Goal: Information Seeking & Learning: Learn about a topic

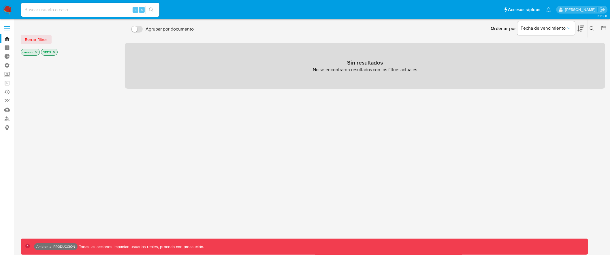
click at [37, 51] on icon "close-filter" at bounding box center [36, 52] width 2 height 2
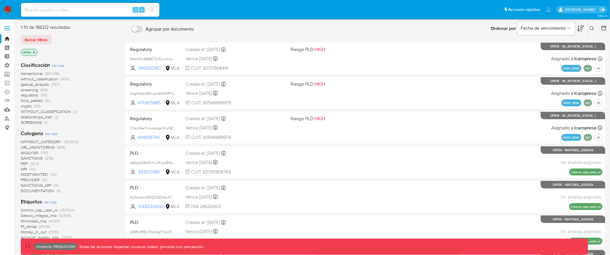
click at [35, 51] on icon "close-filter" at bounding box center [33, 52] width 3 height 3
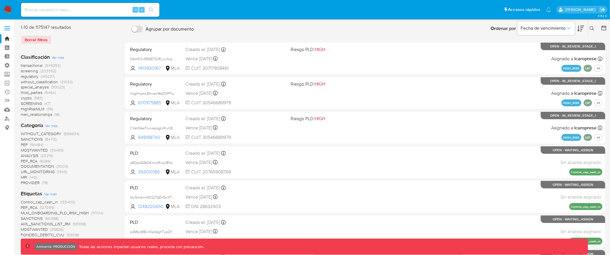
click at [33, 65] on span "transactional" at bounding box center [32, 66] width 22 height 6
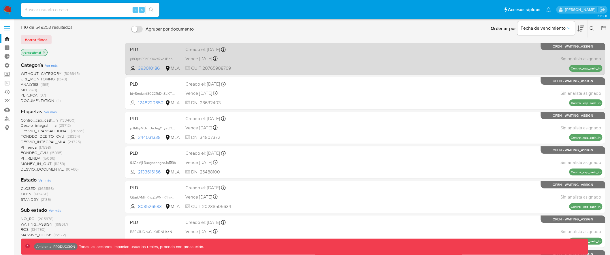
click at [269, 61] on div "Vence in 5 months Vence el 22/01/2026 23:26:22" at bounding box center [235, 59] width 101 height 8
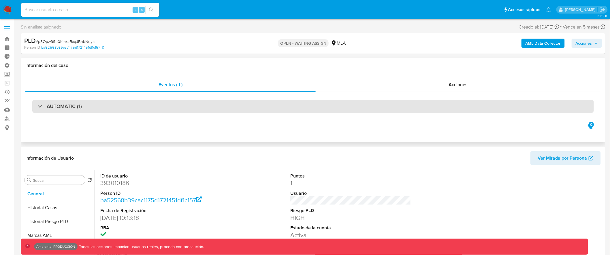
select select "10"
click at [233, 103] on div "AUTOMATIC (1)" at bounding box center [312, 106] width 561 height 13
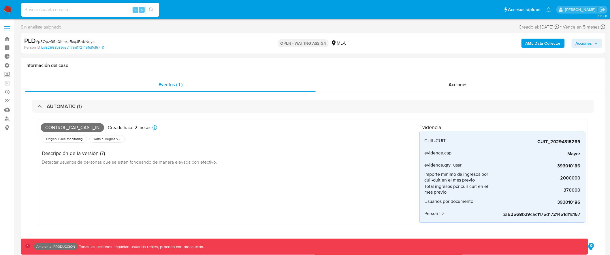
click at [7, 30] on span at bounding box center [7, 30] width 6 height 1
click at [0, 0] on input "checkbox" at bounding box center [0, 0] width 0 height 0
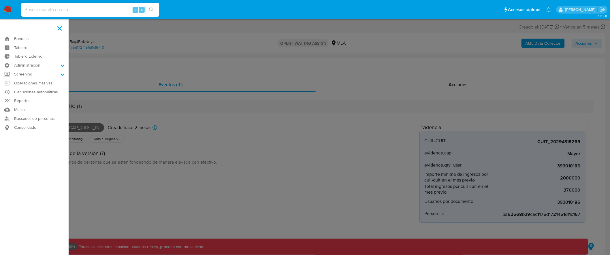
click at [280, 83] on label at bounding box center [305, 127] width 610 height 255
click at [0, 0] on input "checkbox" at bounding box center [0, 0] width 0 height 0
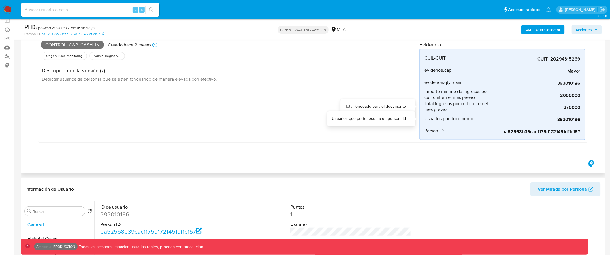
scroll to position [71, 0]
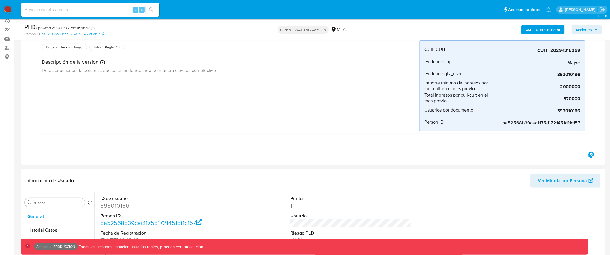
click at [560, 179] on span "Ver Mirada por Persona" at bounding box center [562, 181] width 49 height 14
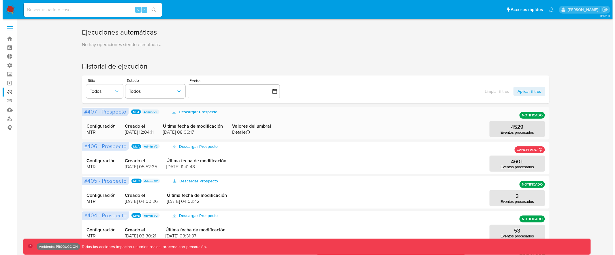
scroll to position [1, 0]
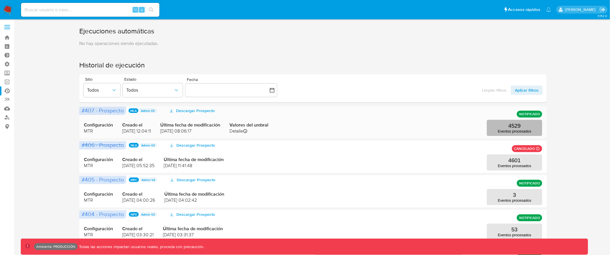
click at [518, 126] on p "4529" at bounding box center [514, 126] width 12 height 6
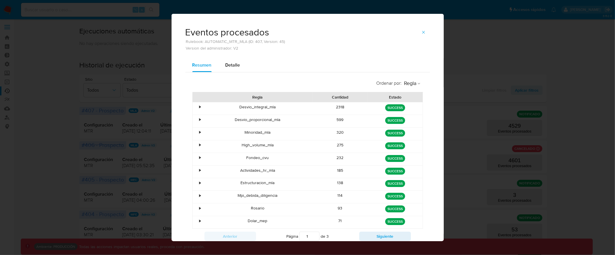
click at [199, 107] on div "•" at bounding box center [199, 106] width 1 height 5
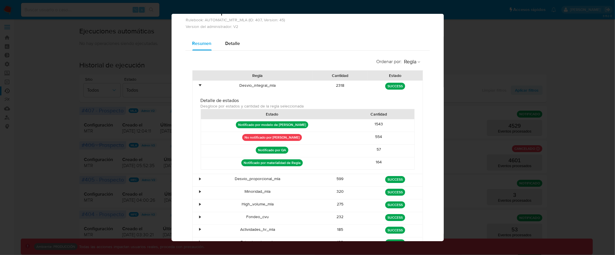
scroll to position [23, 0]
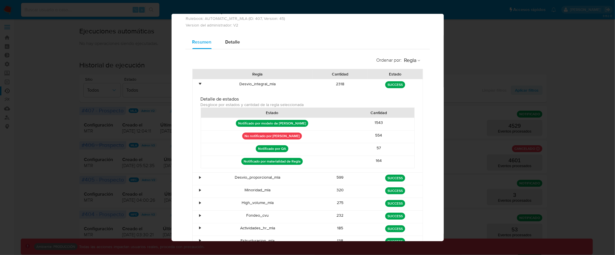
click at [199, 85] on div "•" at bounding box center [199, 83] width 1 height 5
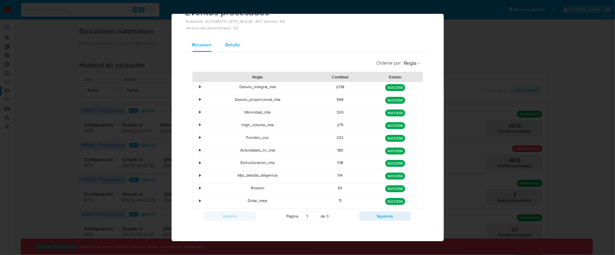
click at [231, 46] on span "Detalle" at bounding box center [232, 45] width 15 height 7
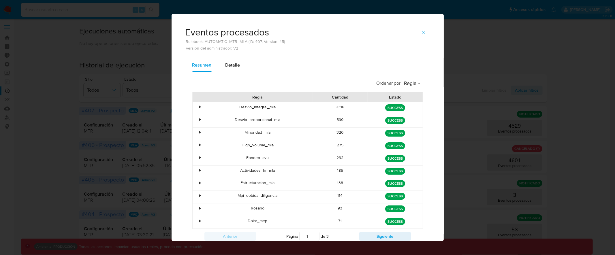
select select "10"
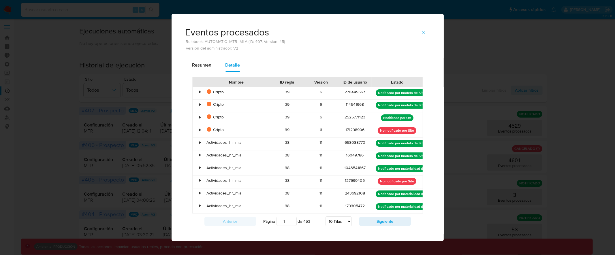
click at [199, 92] on div "•" at bounding box center [199, 91] width 1 height 5
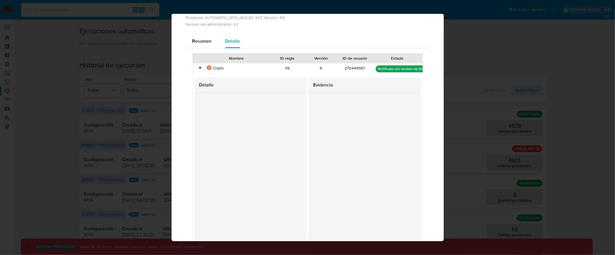
scroll to position [30, 0]
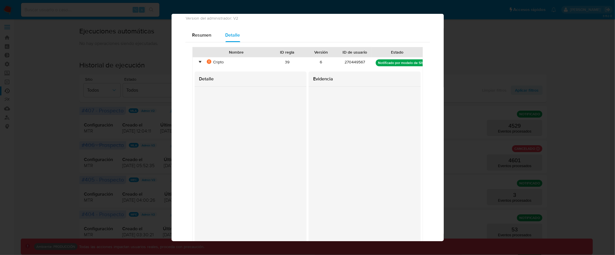
click at [379, 206] on div "Evidencia" at bounding box center [364, 157] width 112 height 172
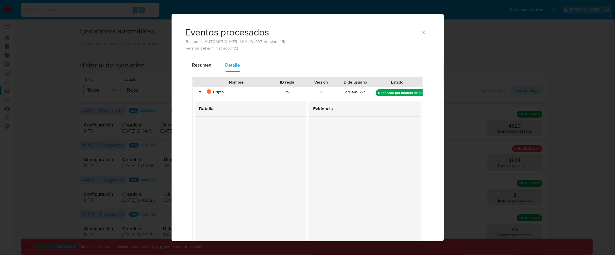
click at [199, 93] on div "•" at bounding box center [199, 91] width 1 height 5
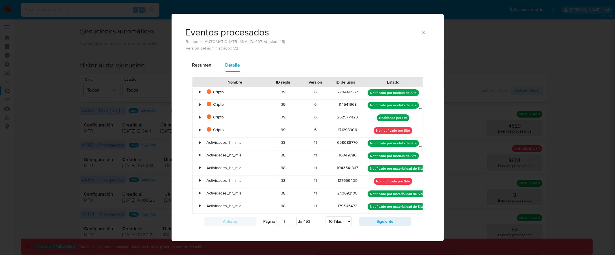
drag, startPoint x: 419, startPoint y: 81, endPoint x: 427, endPoint y: 81, distance: 8.1
click at [427, 81] on div "Resumen Detalle Nombre ID regla Versión ID de usuario Estado • La evidencia del…" at bounding box center [307, 153] width 272 height 190
click at [341, 94] on div "270449567" at bounding box center [347, 93] width 32 height 12
click at [341, 93] on div "270449567" at bounding box center [347, 93] width 32 height 12
click at [344, 92] on div "270449567" at bounding box center [347, 93] width 32 height 12
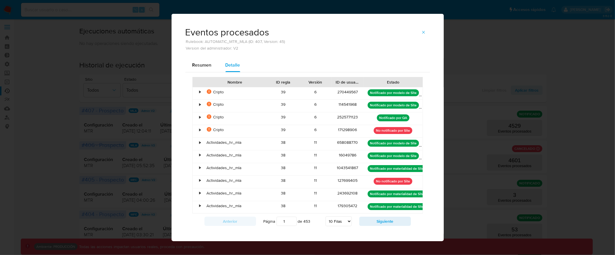
click at [344, 92] on div "270449567" at bounding box center [347, 93] width 32 height 12
click at [199, 93] on div "•" at bounding box center [199, 91] width 1 height 5
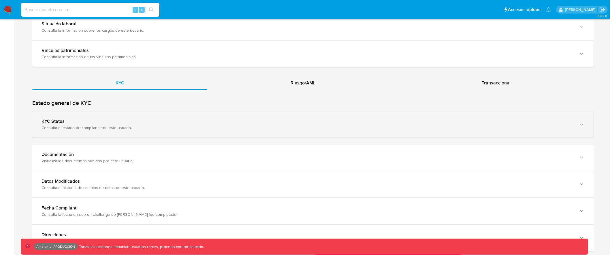
scroll to position [488, 0]
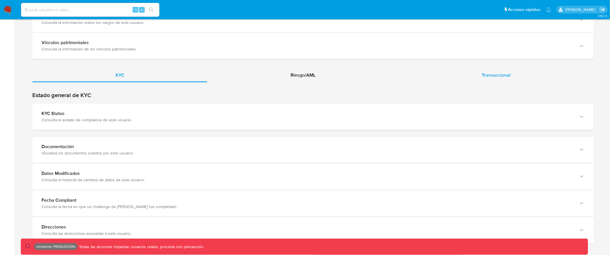
click at [499, 72] on span "Transaccional" at bounding box center [496, 75] width 29 height 7
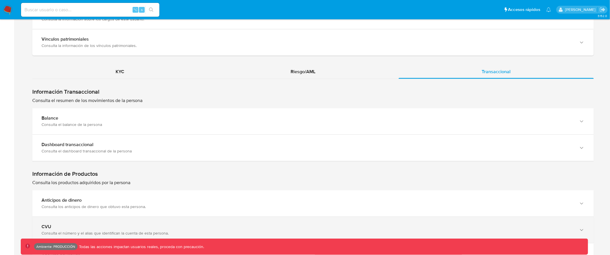
scroll to position [493, 0]
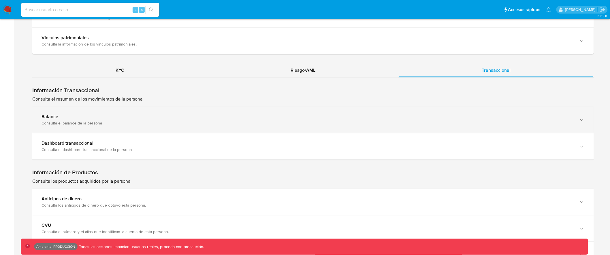
click at [147, 113] on div "Balance Consulta el balance de la persona" at bounding box center [312, 120] width 561 height 26
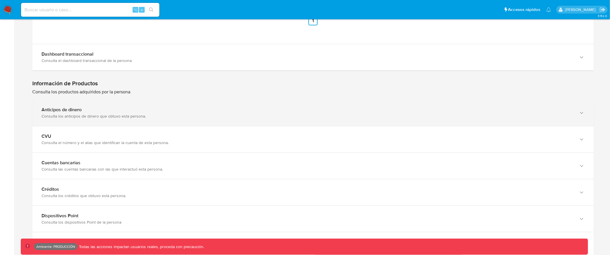
scroll to position [835, 0]
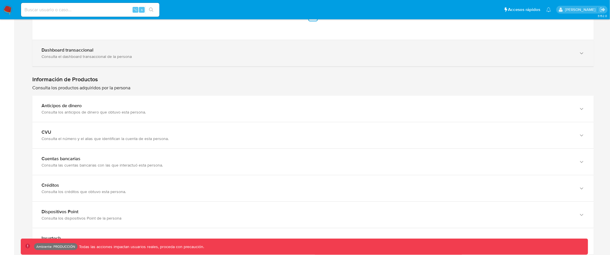
click at [192, 59] on div "Dashboard transaccional Consulta el dashboard transaccional de la persona" at bounding box center [312, 53] width 561 height 26
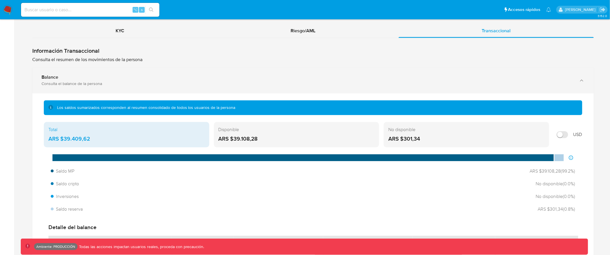
scroll to position [506, 0]
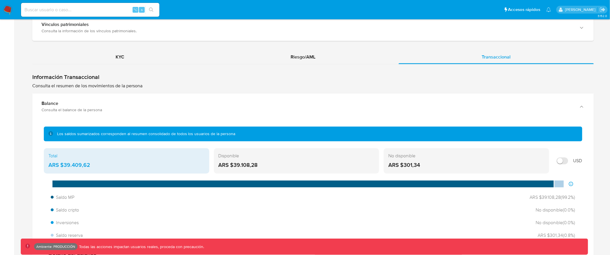
drag, startPoint x: 61, startPoint y: 134, endPoint x: 306, endPoint y: 134, distance: 244.7
click at [304, 134] on div "Los saldos sumarizados corresponden al resumen consolidado de todos los usuario…" at bounding box center [313, 134] width 538 height 15
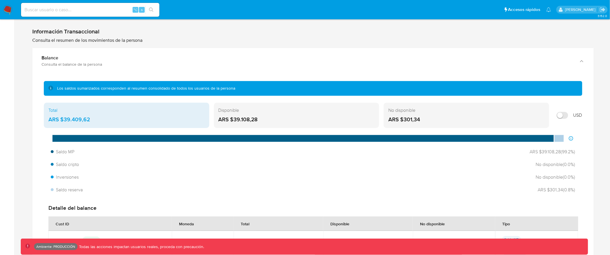
scroll to position [557, 0]
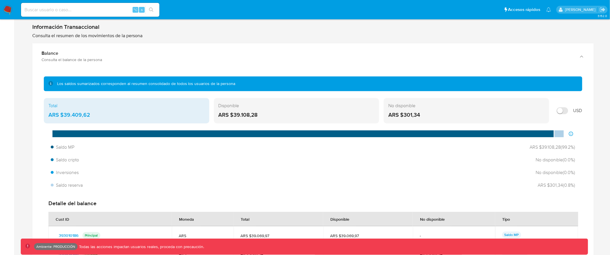
click at [566, 110] on input "Mostrar en USD" at bounding box center [563, 110] width 12 height 7
checkbox input "false"
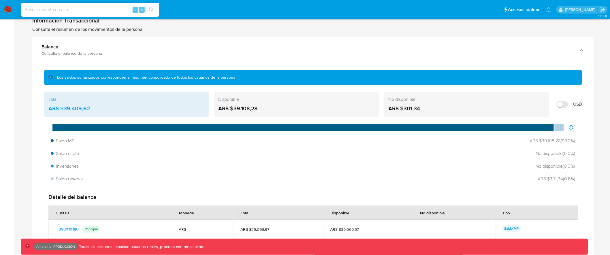
scroll to position [563, 0]
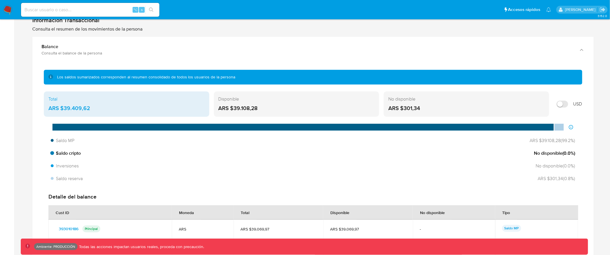
click at [68, 152] on span "Saldo cripto" at bounding box center [66, 153] width 30 height 6
click at [67, 163] on span "Inversiones" at bounding box center [65, 166] width 29 height 6
click at [65, 176] on span "Saldo reserva" at bounding box center [68, 179] width 34 height 6
click at [65, 139] on span "Saldo MP" at bounding box center [63, 140] width 25 height 6
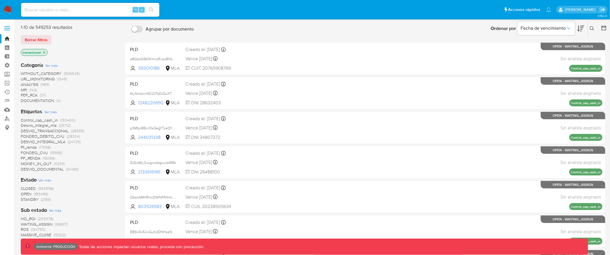
click at [8, 29] on label at bounding box center [7, 28] width 14 height 12
click at [0, 0] on input "checkbox" at bounding box center [0, 0] width 0 height 0
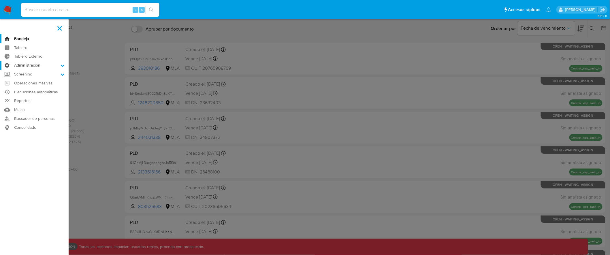
click at [61, 66] on icon at bounding box center [63, 65] width 4 height 4
click at [0, 0] on input "Administración" at bounding box center [0, 0] width 0 height 0
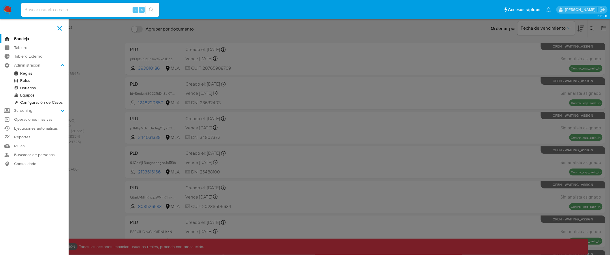
click at [31, 73] on link "Reglas" at bounding box center [34, 73] width 69 height 7
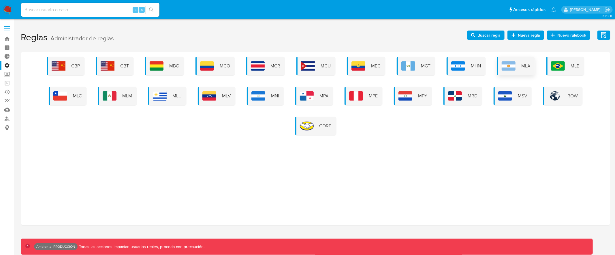
click at [524, 70] on div "MLA" at bounding box center [516, 66] width 38 height 18
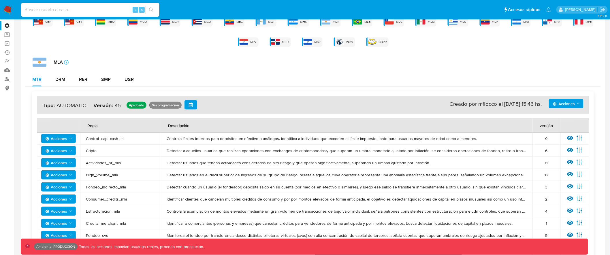
scroll to position [42, 0]
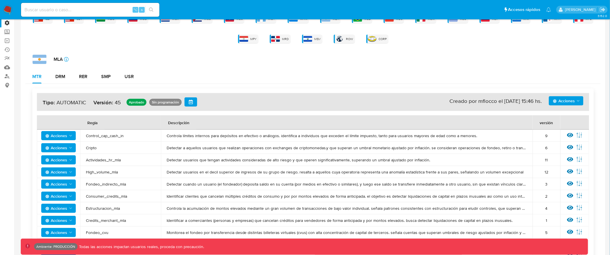
drag, startPoint x: 540, startPoint y: 123, endPoint x: 558, endPoint y: 120, distance: 18.1
click at [556, 120] on div "versión" at bounding box center [546, 123] width 27 height 14
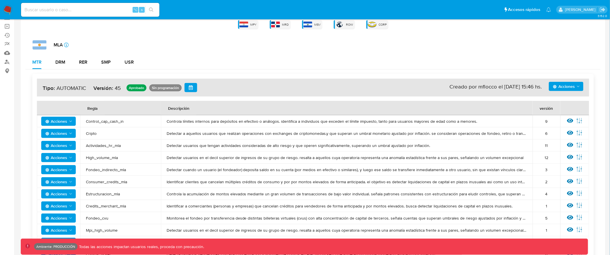
scroll to position [58, 0]
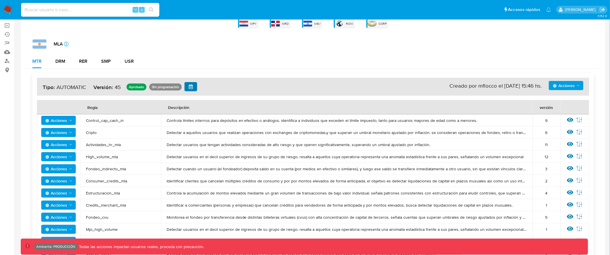
click at [191, 87] on icon "button" at bounding box center [191, 86] width 5 height 5
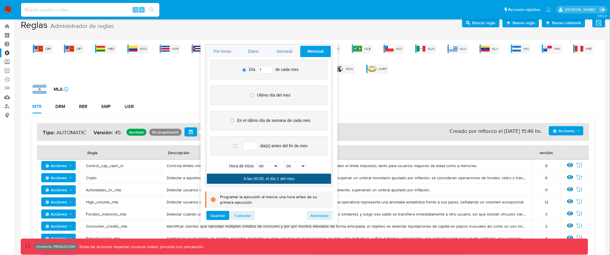
scroll to position [14, 0]
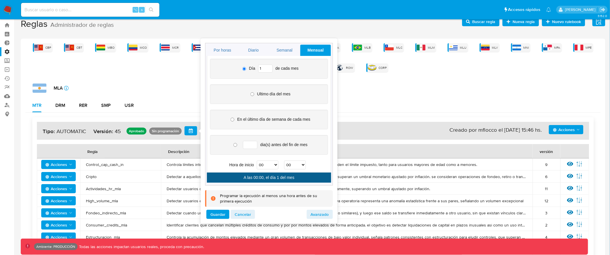
drag, startPoint x: 257, startPoint y: 93, endPoint x: 271, endPoint y: 93, distance: 14.1
click at [271, 93] on div "Ultimo día del mes" at bounding box center [269, 94] width 118 height 20
click at [237, 216] on span "Cancelar" at bounding box center [243, 214] width 16 height 8
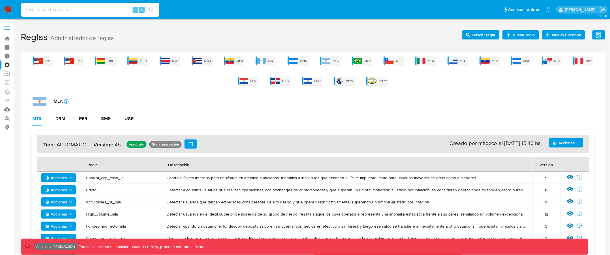
scroll to position [0, 0]
click at [10, 28] on span at bounding box center [7, 28] width 6 height 1
click at [0, 0] on input "checkbox" at bounding box center [0, 0] width 0 height 0
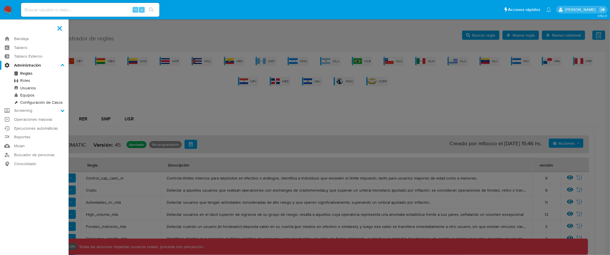
click at [106, 88] on label at bounding box center [305, 127] width 610 height 255
click at [0, 0] on input "checkbox" at bounding box center [0, 0] width 0 height 0
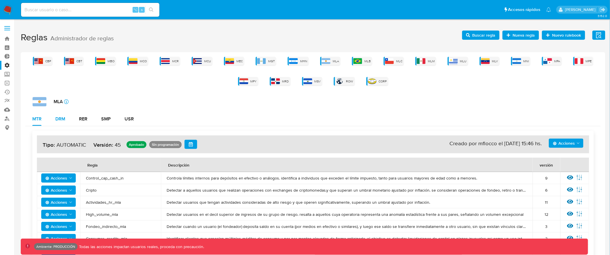
click at [61, 120] on div "DRM" at bounding box center [60, 119] width 10 height 5
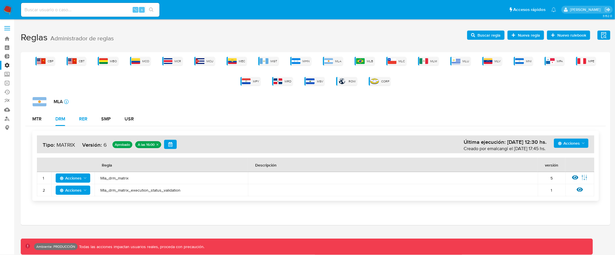
click at [82, 120] on div "RER" at bounding box center [83, 119] width 8 height 5
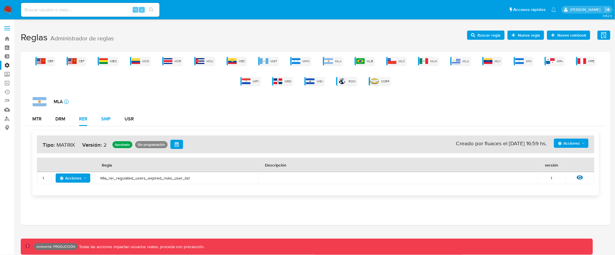
click at [108, 120] on div "SMP" at bounding box center [106, 119] width 10 height 5
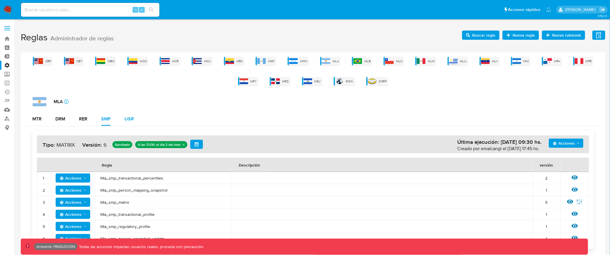
click at [129, 120] on div "USR" at bounding box center [129, 119] width 9 height 5
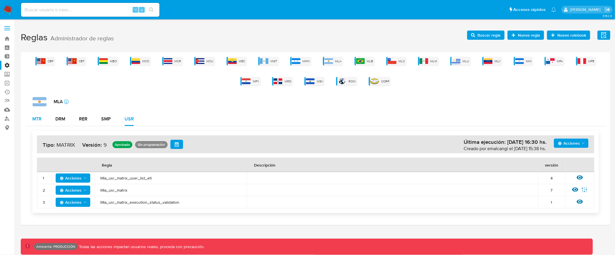
click at [39, 118] on div "MTR" at bounding box center [36, 119] width 9 height 5
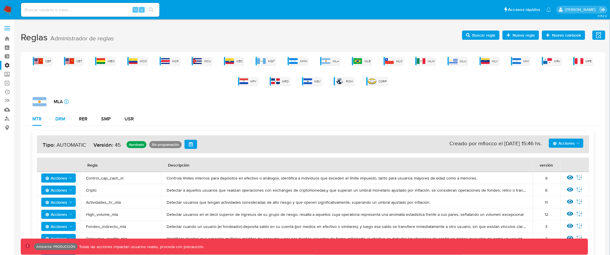
click at [62, 118] on div "DRM" at bounding box center [60, 119] width 10 height 5
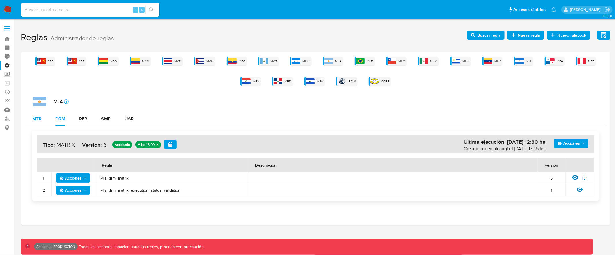
click at [36, 117] on div "MTR" at bounding box center [36, 119] width 9 height 5
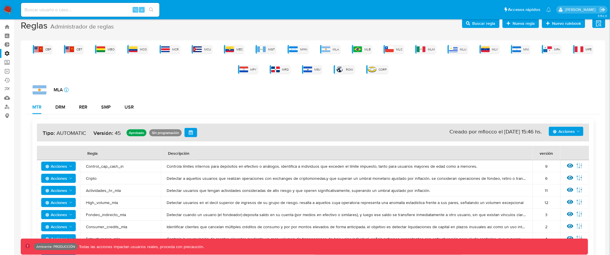
scroll to position [21, 0]
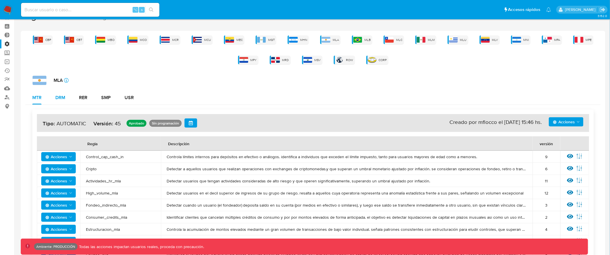
click at [63, 98] on div "DRM" at bounding box center [60, 97] width 10 height 5
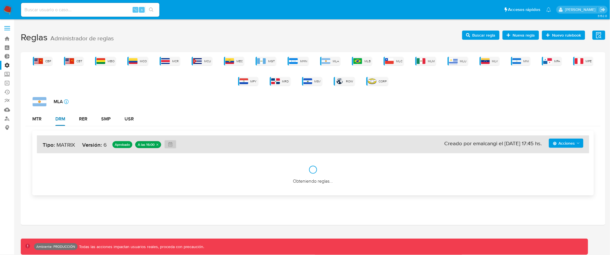
scroll to position [0, 0]
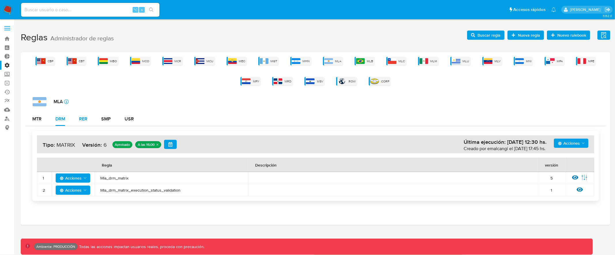
click at [80, 120] on div "RER" at bounding box center [83, 119] width 8 height 5
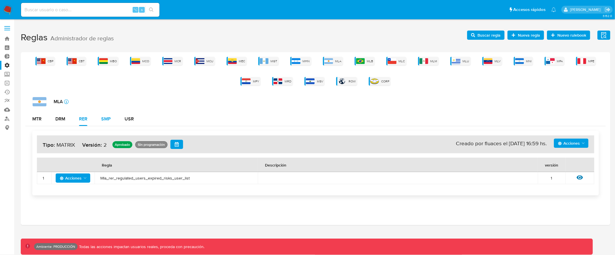
click at [105, 119] on div "SMP" at bounding box center [106, 119] width 10 height 5
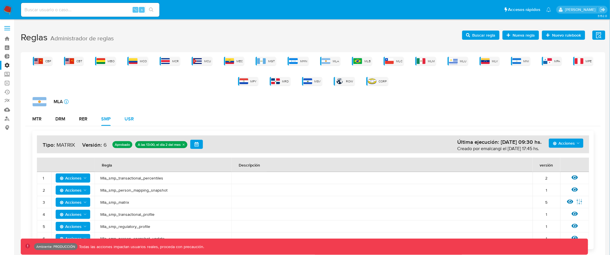
click at [124, 119] on button "USR" at bounding box center [129, 119] width 23 height 14
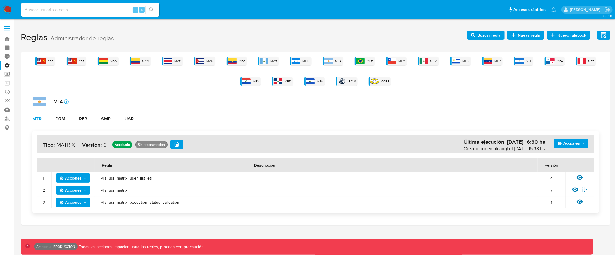
click at [39, 118] on div "MTR" at bounding box center [36, 119] width 9 height 5
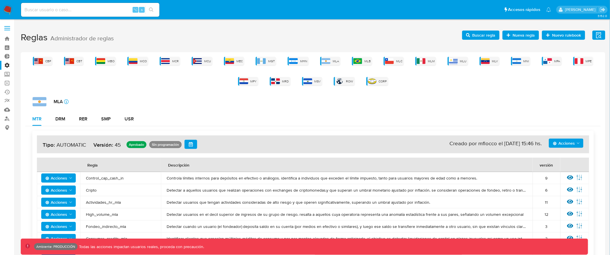
drag, startPoint x: 74, startPoint y: 143, endPoint x: 86, endPoint y: 143, distance: 11.8
click at [86, 143] on h4 "Acciones Sin ejecuciones realizadas Creado por mflocco el 08/08/2025 15:46 hs. …" at bounding box center [313, 144] width 541 height 9
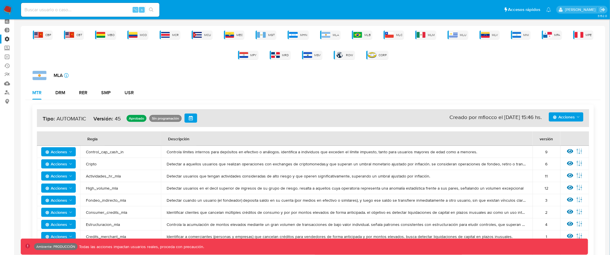
scroll to position [33, 0]
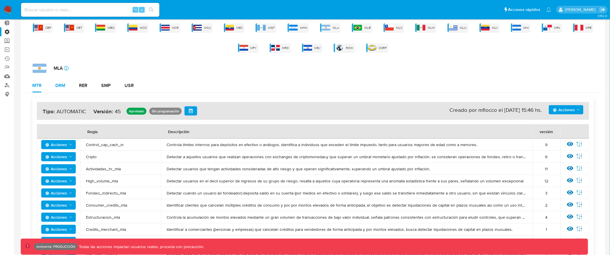
click at [65, 85] on div "DRM" at bounding box center [60, 85] width 10 height 5
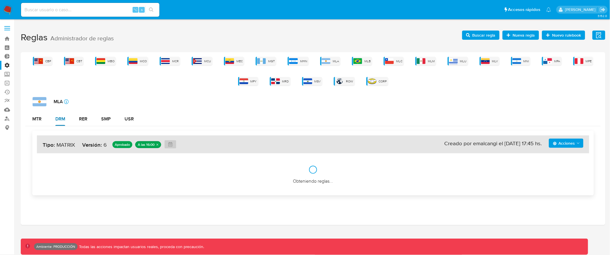
scroll to position [0, 0]
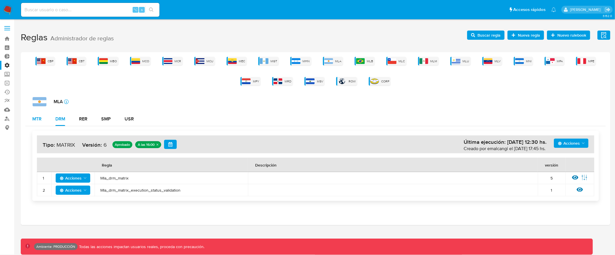
click at [37, 121] on div "MTR" at bounding box center [36, 119] width 9 height 5
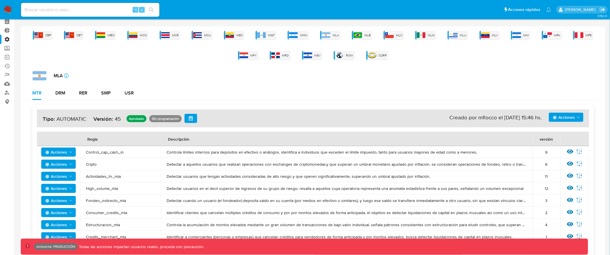
scroll to position [25, 0]
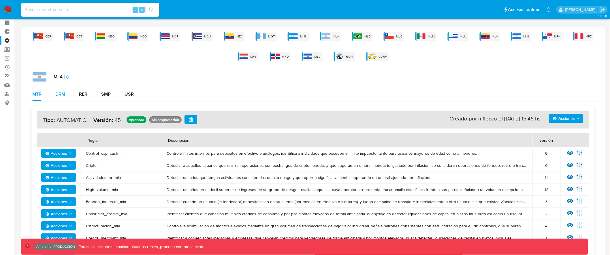
click at [58, 93] on div "DRM" at bounding box center [60, 94] width 10 height 5
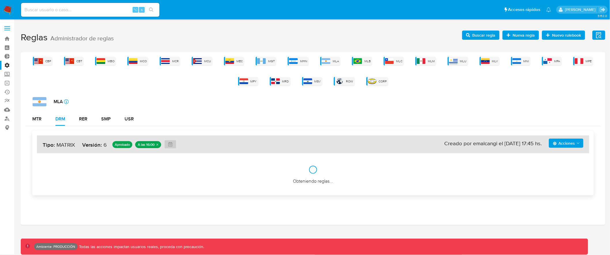
scroll to position [0, 0]
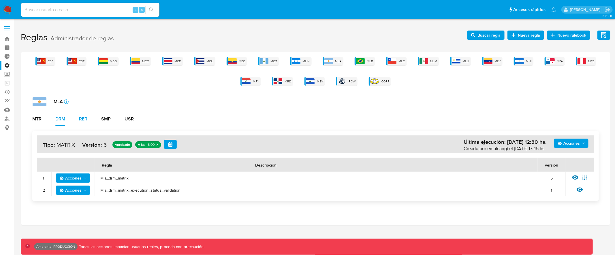
click at [86, 119] on div "RER" at bounding box center [83, 119] width 8 height 5
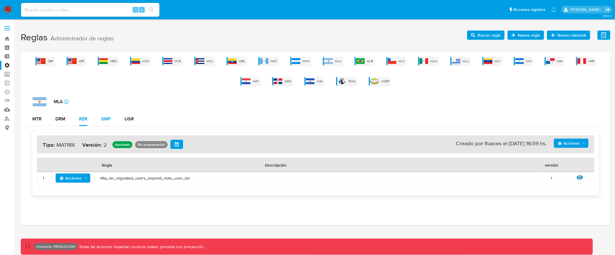
click at [110, 119] on div "SMP" at bounding box center [106, 119] width 10 height 5
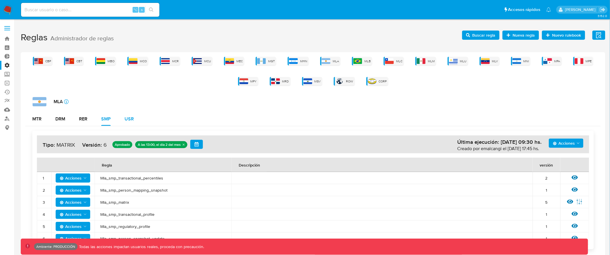
click at [127, 119] on div "USR" at bounding box center [129, 119] width 9 height 5
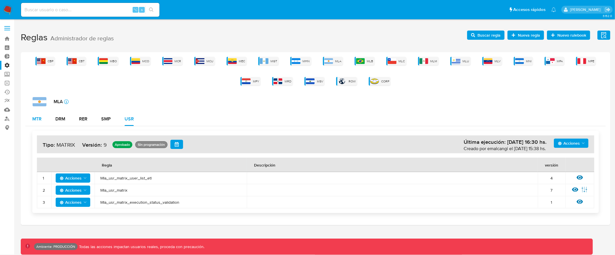
click at [35, 120] on div "MTR" at bounding box center [36, 119] width 9 height 5
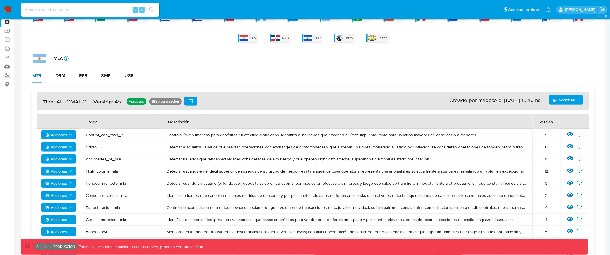
scroll to position [26, 0]
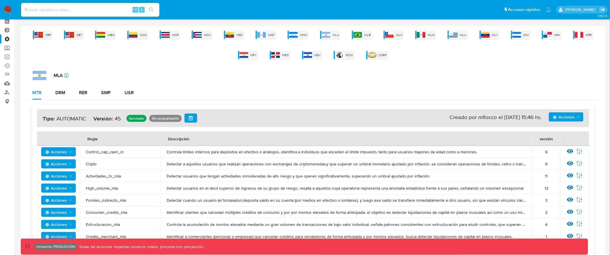
drag, startPoint x: 57, startPoint y: 116, endPoint x: 85, endPoint y: 117, distance: 28.3
click at [85, 117] on h4 "Acciones Sin ejecuciones realizadas Creado por mflocco el 08/08/2025 15:46 hs. …" at bounding box center [313, 118] width 541 height 9
click at [306, 95] on div "MTR DRM RER SMP USR" at bounding box center [312, 93] width 575 height 14
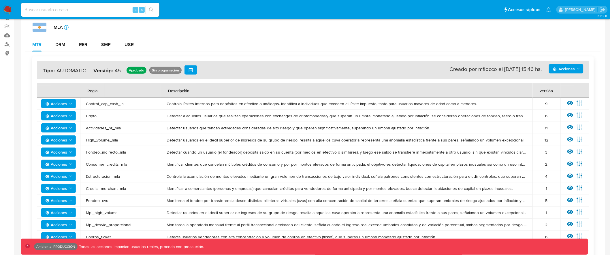
scroll to position [92, 0]
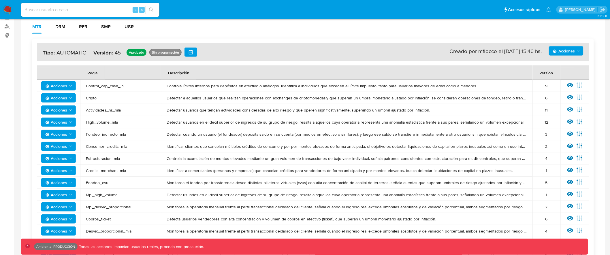
drag, startPoint x: 334, startPoint y: 146, endPoint x: 517, endPoint y: 206, distance: 193.1
click at [518, 206] on tbody "Acciones Control_cap_cash_in Controla límites internos para depósitos en efecti…" at bounding box center [313, 207] width 552 height 254
click at [231, 117] on td "Detectar usuarios en el decil superior de ingresos de su grupo de riesgo. resal…" at bounding box center [347, 122] width 372 height 12
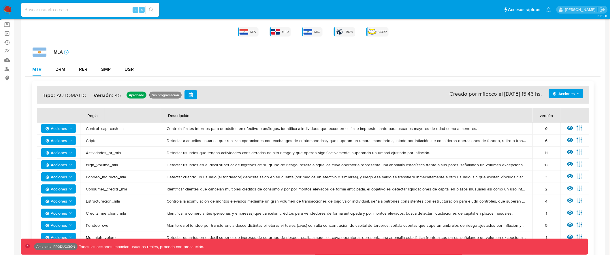
scroll to position [42, 0]
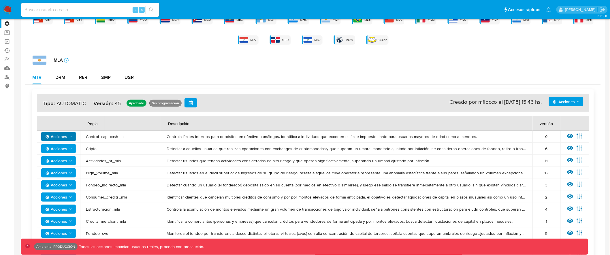
click at [70, 135] on icon "Acciones" at bounding box center [70, 136] width 5 height 5
click at [566, 105] on span "Acciones" at bounding box center [564, 101] width 22 height 9
drag, startPoint x: 565, startPoint y: 171, endPoint x: 541, endPoint y: 59, distance: 114.8
click at [262, 64] on div "MLA icon-info-16" at bounding box center [317, 60] width 568 height 9
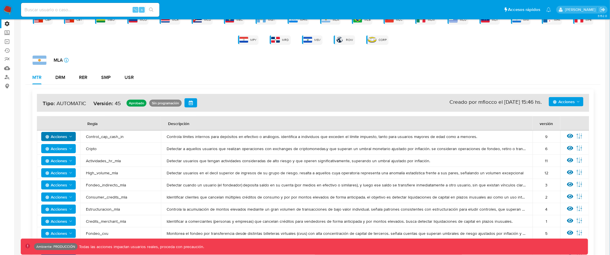
click at [574, 102] on span "Acciones" at bounding box center [564, 101] width 22 height 9
click at [301, 77] on div "MTR DRM RER SMP USR" at bounding box center [312, 78] width 575 height 14
click at [63, 137] on span "Acciones" at bounding box center [56, 136] width 22 height 9
click at [559, 102] on span "Acciones" at bounding box center [564, 101] width 22 height 9
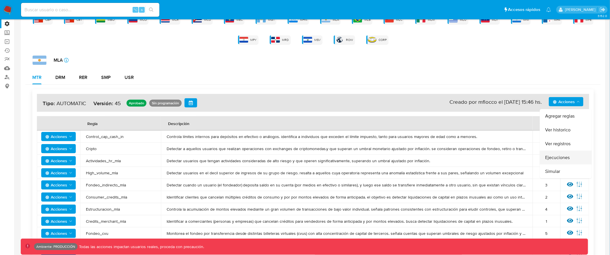
click at [562, 158] on button "Ejecuciones" at bounding box center [566, 158] width 52 height 14
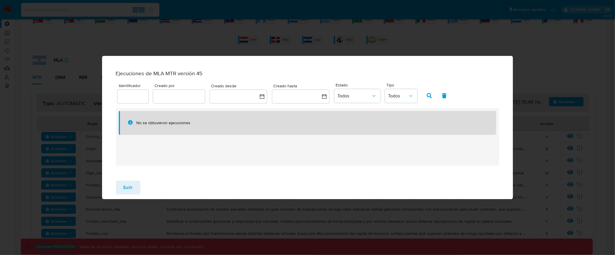
drag, startPoint x: 168, startPoint y: 123, endPoint x: 232, endPoint y: 122, distance: 63.7
click at [231, 123] on div "No se obtuvieron ejecuciones" at bounding box center [311, 122] width 350 height 5
click at [128, 191] on span "Salir" at bounding box center [128, 187] width 10 height 13
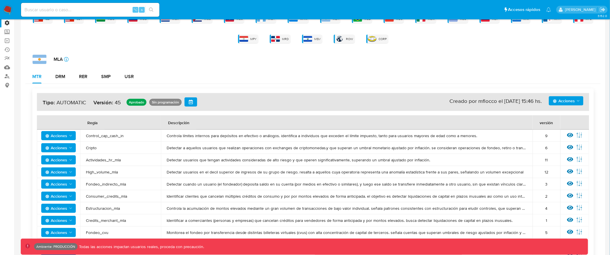
scroll to position [43, 0]
drag, startPoint x: 493, startPoint y: 103, endPoint x: 512, endPoint y: 95, distance: 20.1
click at [512, 95] on div "Acciones Sin ejecuciones realizadas Creado por mflocco el 08/08/2025 15:46 hs. …" at bounding box center [313, 102] width 552 height 18
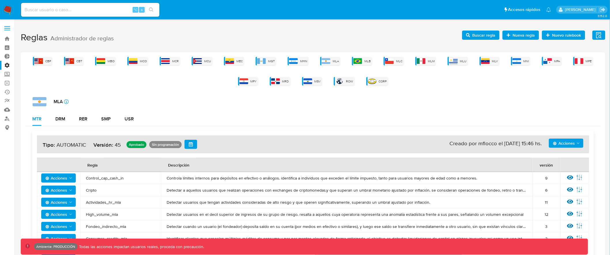
click at [7, 25] on label at bounding box center [7, 28] width 14 height 12
click at [0, 0] on input "checkbox" at bounding box center [0, 0] width 0 height 0
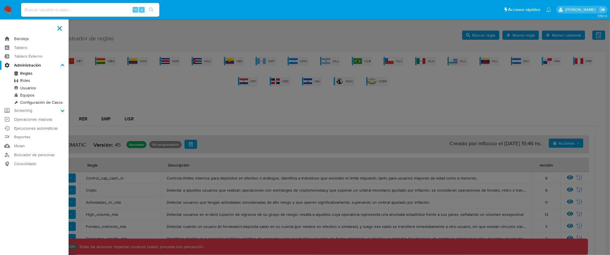
click at [22, 42] on link "Bandeja" at bounding box center [34, 38] width 69 height 9
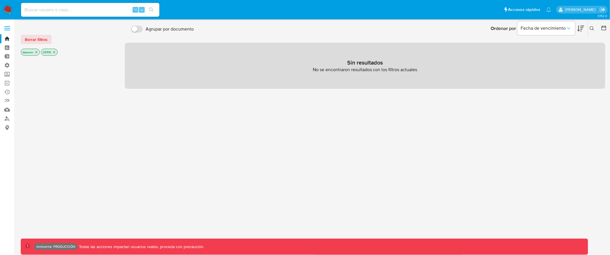
click at [105, 11] on input at bounding box center [90, 9] width 138 height 7
type input "fravega"
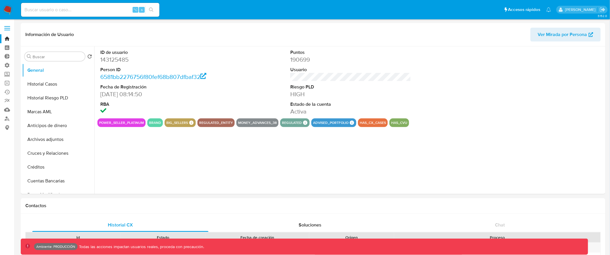
select select "10"
click at [72, 7] on input at bounding box center [90, 9] width 138 height 7
type input "fr"
drag, startPoint x: 40, startPoint y: 11, endPoint x: 24, endPoint y: 11, distance: 16.4
click at [24, 11] on input "fr" at bounding box center [90, 9] width 138 height 7
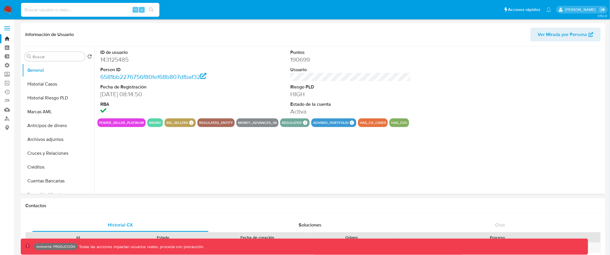
click at [53, 14] on div "⌥ s" at bounding box center [90, 10] width 138 height 14
click at [56, 12] on input at bounding box center [90, 9] width 138 height 7
click at [95, 12] on input at bounding box center [90, 9] width 138 height 7
paste input "143125485"
click at [331, 76] on div "Puntos 190699 Usuario Riesgo PLD HIGH Estado de la cuenta Activa" at bounding box center [350, 82] width 127 height 72
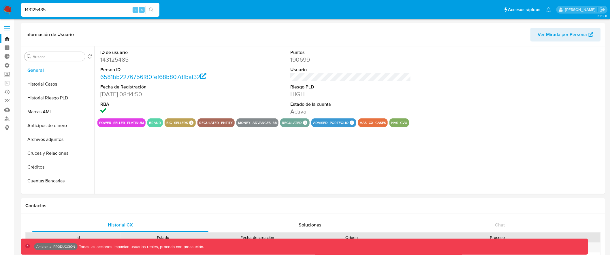
click at [36, 8] on input "143125485" at bounding box center [90, 9] width 138 height 7
paste input "FRAVEGA"
click at [551, 36] on span "Ver Mirada por Persona" at bounding box center [562, 35] width 49 height 14
click at [91, 10] on input "FRAVEGA" at bounding box center [90, 9] width 138 height 7
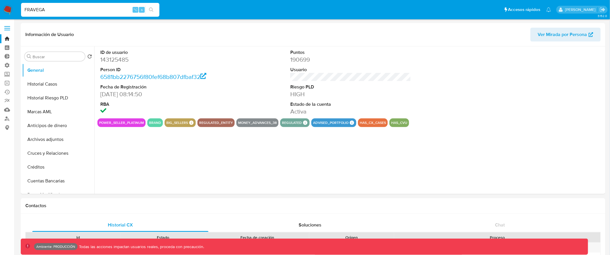
click at [41, 9] on input "FRAVEGA" at bounding box center [90, 9] width 138 height 7
paste input "6581bb2276756f80fef68b807dfbaf32"
type input "6581bb2276756f80fef68b807dfbaf32"
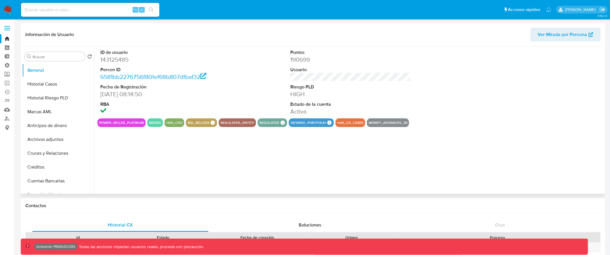
select select "10"
click at [115, 60] on dd "143125485" at bounding box center [160, 60] width 121 height 8
drag, startPoint x: 100, startPoint y: 88, endPoint x: 168, endPoint y: 94, distance: 68.3
click at [168, 94] on dl "ID de usuario 143125485 Person ID 6581bb2276756f80fef68b807dfbaf32 Fecha de Reg…" at bounding box center [160, 82] width 121 height 66
click at [140, 104] on dt "RBA" at bounding box center [160, 104] width 121 height 6
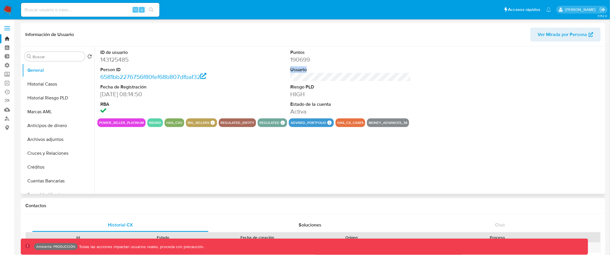
click at [314, 76] on dl "Puntos 190699 Usuario Riesgo PLD HIGH Estado de la cuenta Activa" at bounding box center [350, 82] width 121 height 66
drag, startPoint x: 284, startPoint y: 72, endPoint x: 288, endPoint y: 71, distance: 3.8
click at [284, 72] on div "ID de usuario 143125485 Person ID 6581bb2276756f80fef68b807dfbaf32 Fecha de Reg…" at bounding box center [350, 82] width 506 height 72
click at [346, 80] on div "Puntos 190699 Usuario Riesgo PLD HIGH Estado de la cuenta Activa" at bounding box center [350, 82] width 127 height 72
drag, startPoint x: 286, startPoint y: 87, endPoint x: 324, endPoint y: 97, distance: 38.9
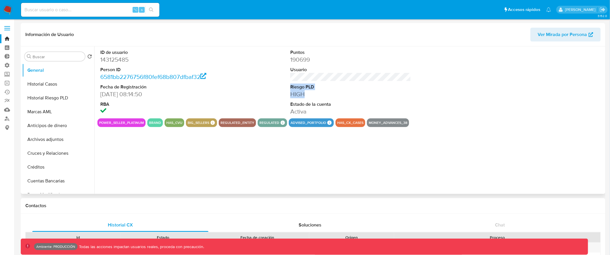
click at [324, 97] on div "Puntos 190699 Usuario Riesgo PLD HIGH Estado de la cuenta Activa" at bounding box center [350, 82] width 127 height 72
drag, startPoint x: 286, startPoint y: 105, endPoint x: 323, endPoint y: 109, distance: 37.4
click at [323, 109] on div "Puntos 190699 Usuario Riesgo PLD HIGH Estado de la cuenta Activa" at bounding box center [350, 82] width 127 height 72
click at [129, 123] on button "power_seller_platinum" at bounding box center [121, 123] width 45 height 2
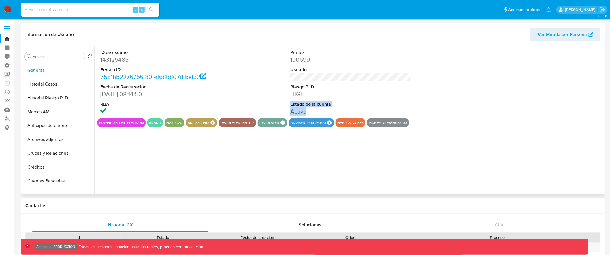
click at [108, 122] on button "power_seller_platinum" at bounding box center [121, 123] width 45 height 2
drag, startPoint x: 101, startPoint y: 124, endPoint x: 144, endPoint y: 123, distance: 43.2
click at [144, 123] on div "power_seller_platinum" at bounding box center [121, 122] width 48 height 9
click at [137, 123] on button "power_seller_platinum" at bounding box center [121, 123] width 45 height 2
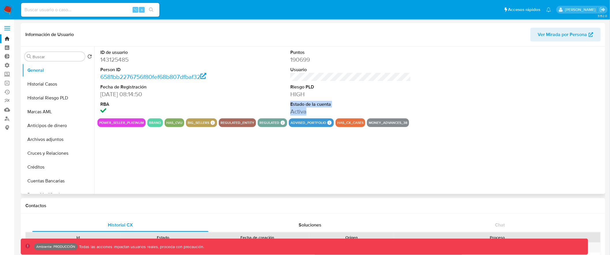
click at [137, 123] on button "power_seller_platinum" at bounding box center [121, 123] width 45 height 2
click at [261, 149] on div "ID de usuario 143125485 Person ID 6581bb2276756f80fef68b807dfbaf32 Fecha de Reg…" at bounding box center [349, 120] width 510 height 148
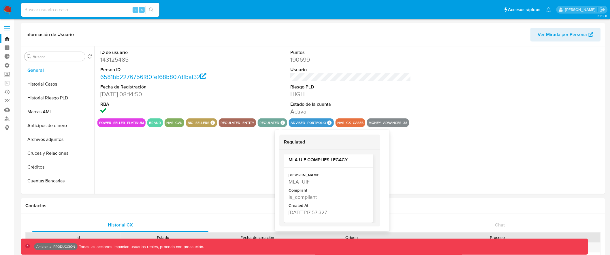
scroll to position [5, 0]
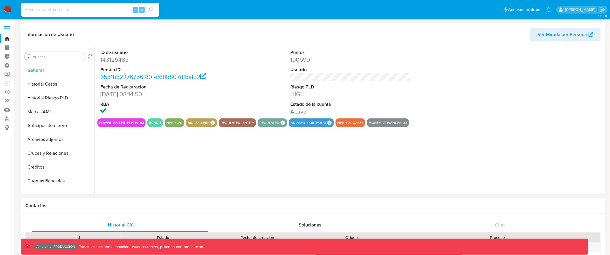
drag, startPoint x: 290, startPoint y: 191, endPoint x: 315, endPoint y: 199, distance: 26.8
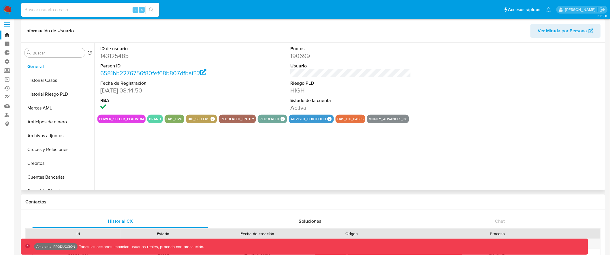
scroll to position [0, 0]
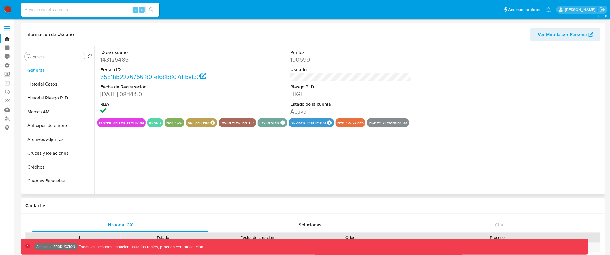
click at [551, 33] on span "Ver Mirada por Persona" at bounding box center [562, 35] width 49 height 14
click at [78, 10] on input at bounding box center [90, 9] width 138 height 7
paste input "245782196"
type input "245782196"
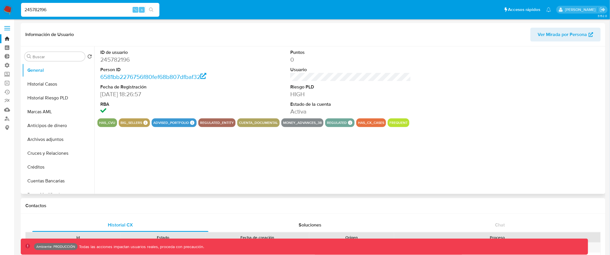
select select "10"
click at [257, 124] on button "cuenta_documental" at bounding box center [258, 123] width 39 height 2
drag, startPoint x: 239, startPoint y: 123, endPoint x: 286, endPoint y: 123, distance: 47.3
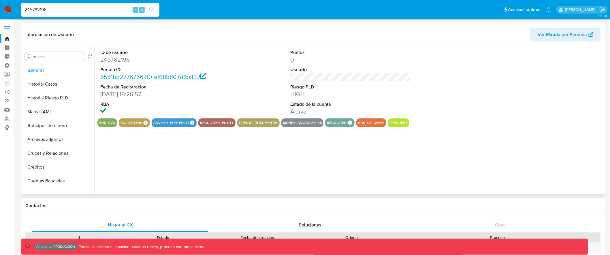
click at [286, 123] on div "has_cvu big_sellers BIG SELLERS BIG SELLERS Advisor Email agustin.sinigaglia@me…" at bounding box center [350, 122] width 506 height 9
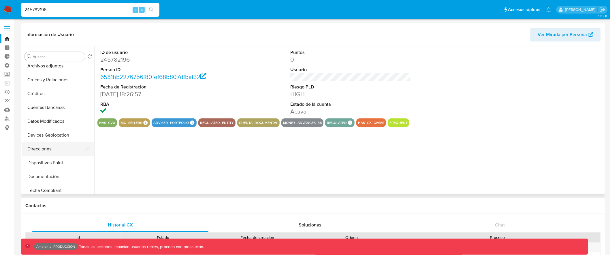
scroll to position [35, 0]
click at [54, 78] on button "Marcas AML" at bounding box center [55, 77] width 67 height 14
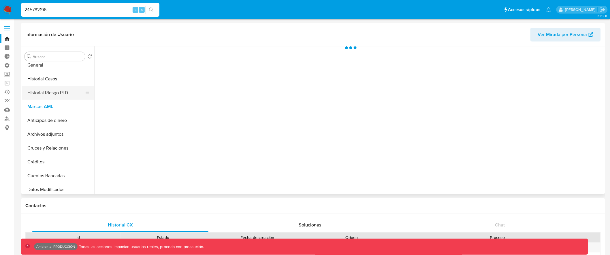
scroll to position [0, 0]
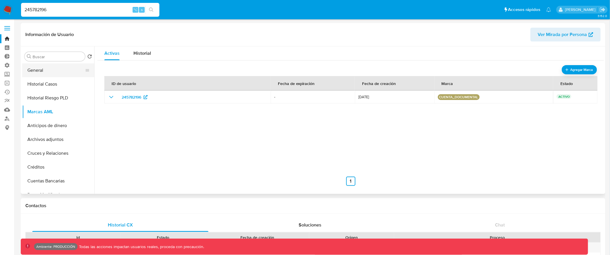
click at [63, 71] on button "General" at bounding box center [55, 70] width 67 height 14
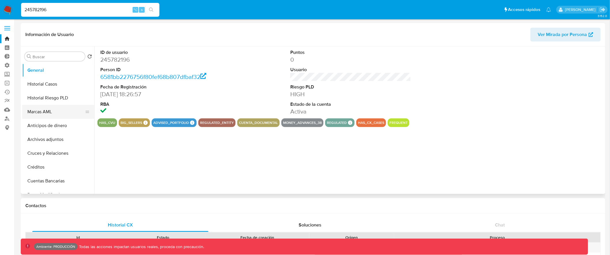
click at [58, 111] on button "Marcas AML" at bounding box center [55, 112] width 67 height 14
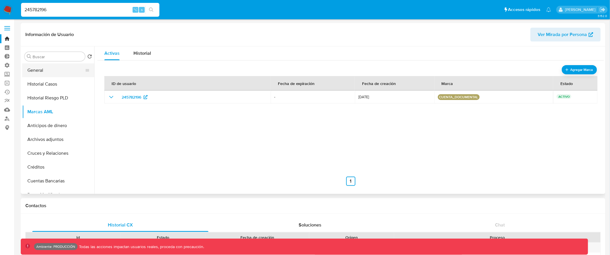
click at [47, 72] on button "General" at bounding box center [55, 70] width 67 height 14
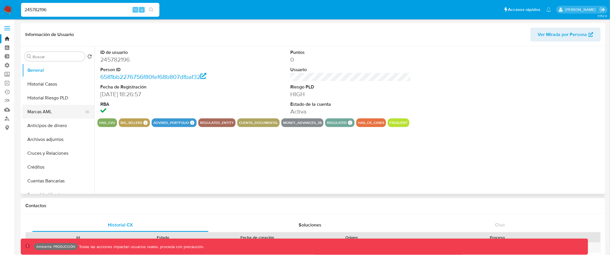
click at [53, 112] on button "Marcas AML" at bounding box center [55, 112] width 67 height 14
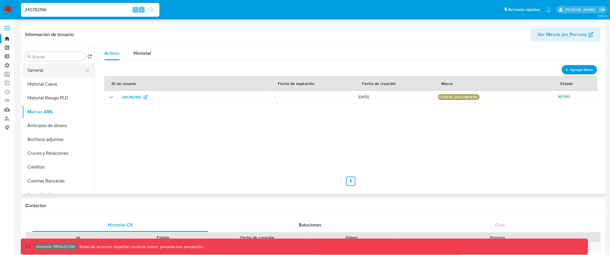
click at [49, 67] on button "General" at bounding box center [55, 70] width 67 height 14
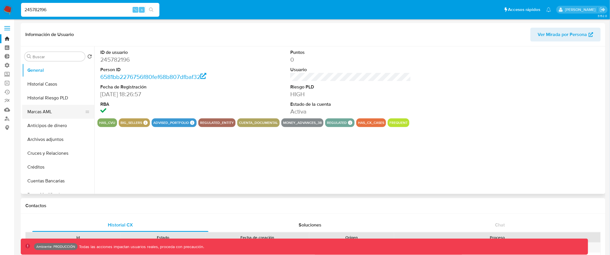
click at [48, 114] on button "Marcas AML" at bounding box center [55, 112] width 67 height 14
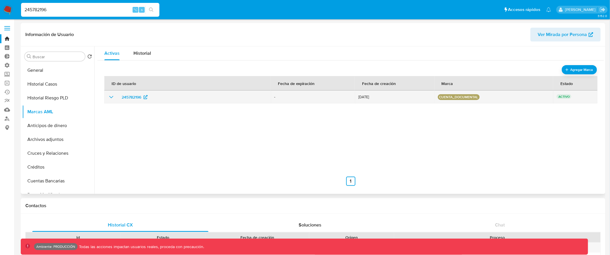
click at [111, 97] on icon "show_hidden_detail_by_id_245782196" at bounding box center [111, 97] width 7 height 7
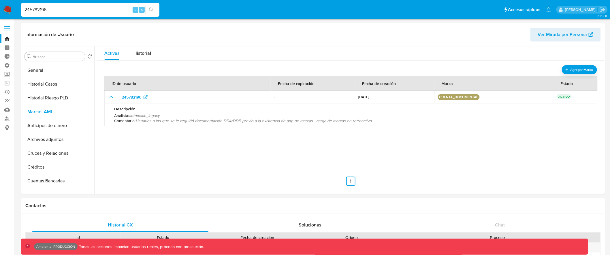
drag, startPoint x: 48, startPoint y: 10, endPoint x: 18, endPoint y: 10, distance: 29.7
click at [18, 10] on ul "Pausado Ver notificaciones 245782196 ⌥ s Accesos rápidos Presiona las siguiente…" at bounding box center [286, 9] width 536 height 14
click at [142, 52] on span "Historial" at bounding box center [142, 53] width 18 height 7
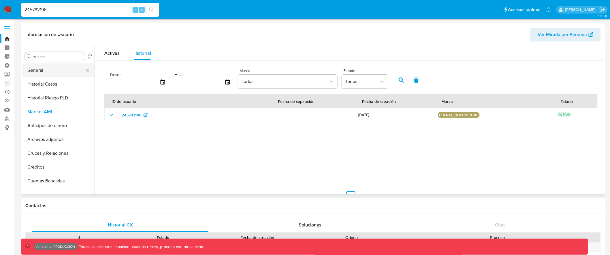
click at [65, 74] on button "General" at bounding box center [55, 70] width 67 height 14
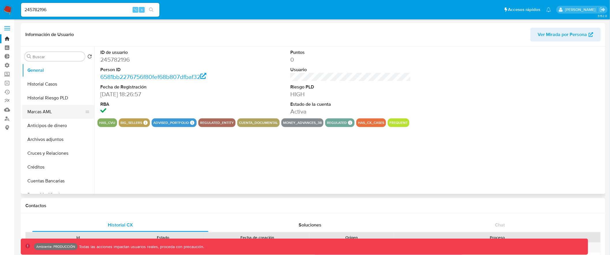
click at [67, 107] on button "Marcas AML" at bounding box center [55, 112] width 67 height 14
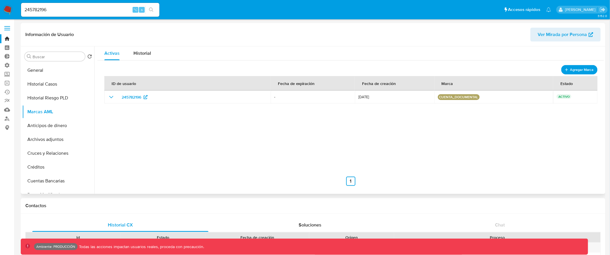
click at [570, 70] on span "Agregar Marca" at bounding box center [581, 69] width 23 height 7
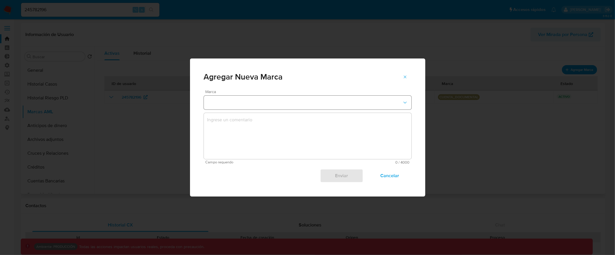
click at [285, 100] on button "marks-modal" at bounding box center [308, 103] width 208 height 14
click at [403, 79] on icon "marks-modal" at bounding box center [405, 77] width 5 height 5
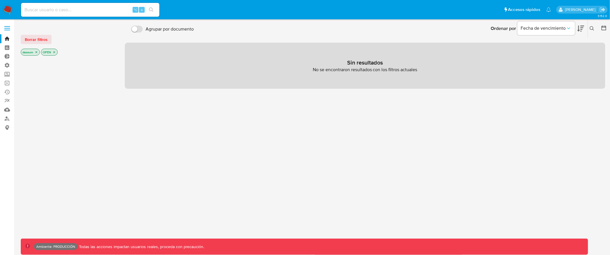
click at [55, 52] on icon "close-filter" at bounding box center [54, 52] width 2 height 2
click at [37, 52] on icon "close-filter" at bounding box center [36, 51] width 3 height 3
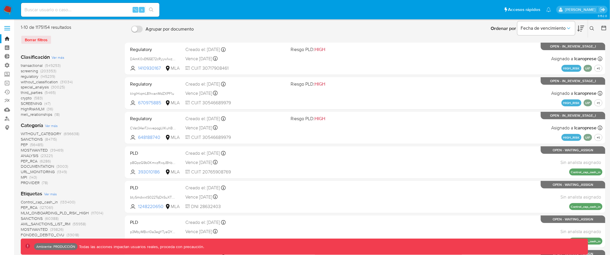
click at [27, 65] on span "transactional" at bounding box center [32, 66] width 22 height 6
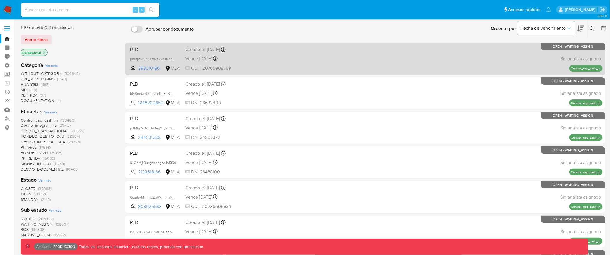
click at [273, 60] on div "Vence [DATE] Vence el [DATE] 23:26:22" at bounding box center [235, 59] width 101 height 8
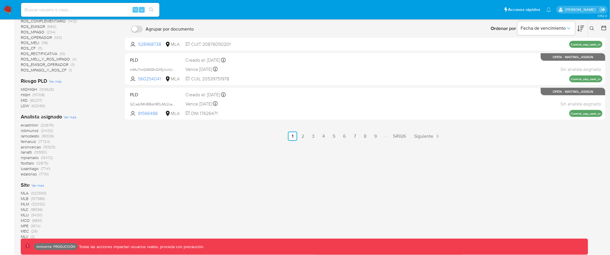
click at [29, 199] on span "MLB (157986)" at bounding box center [33, 198] width 24 height 5
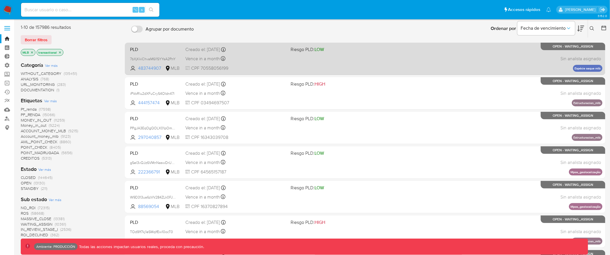
click at [264, 66] on span "CPF 70558056199" at bounding box center [235, 68] width 101 height 6
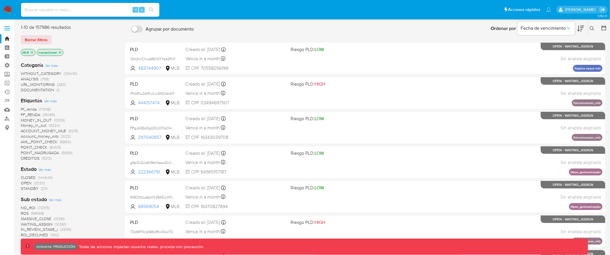
click at [59, 54] on p "transactional" at bounding box center [50, 52] width 26 height 6
click at [61, 51] on icon "close-filter" at bounding box center [59, 52] width 3 height 3
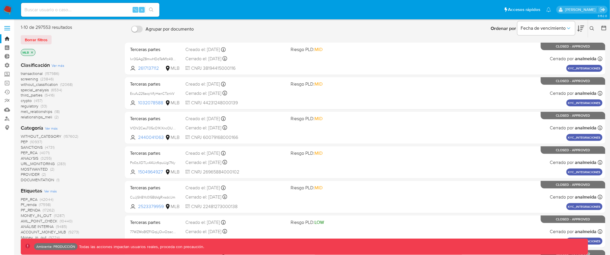
click at [31, 80] on span "screening" at bounding box center [29, 79] width 17 height 6
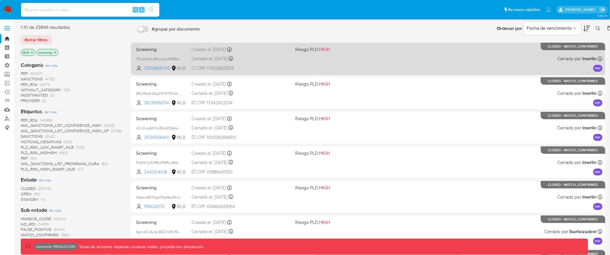
click at [267, 63] on div "Screening 7S1oAxXoU81onUqw93RBaZ6K 2550866743 MLB Riesgo PLD: HIGH Creado el: […" at bounding box center [368, 58] width 469 height 29
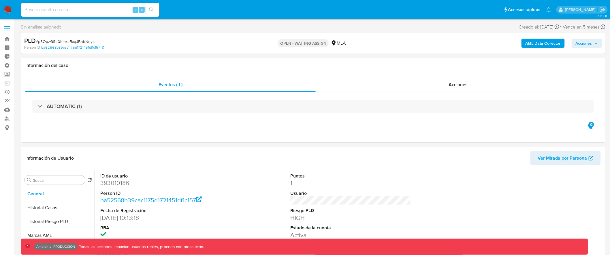
select select "10"
drag, startPoint x: 41, startPoint y: 42, endPoint x: 109, endPoint y: 42, distance: 68.6
click at [109, 42] on div "PLD # p8QpzG9b0KmxzRxqJBhbNdya" at bounding box center [119, 41] width 191 height 9
drag, startPoint x: 109, startPoint y: 47, endPoint x: 106, endPoint y: 47, distance: 2.9
click at [97, 47] on div "Person ID ba52568b39cac1175d1721451df1c157" at bounding box center [119, 47] width 191 height 5
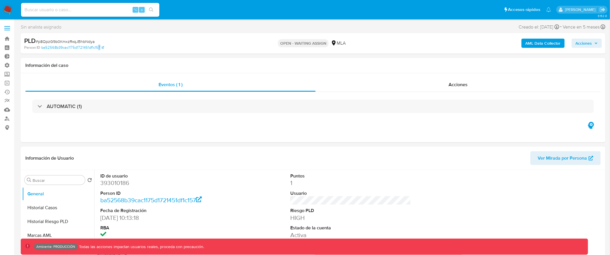
click at [560, 45] on b "AML Data Collector" at bounding box center [542, 43] width 35 height 9
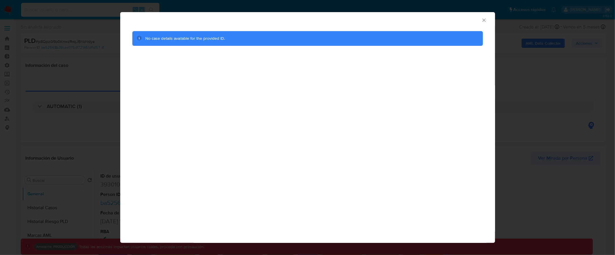
click at [483, 19] on icon "Cerrar ventana" at bounding box center [483, 19] width 3 height 3
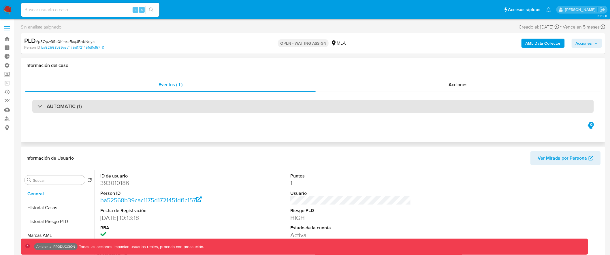
click at [152, 108] on div "AUTOMATIC (1)" at bounding box center [312, 106] width 561 height 13
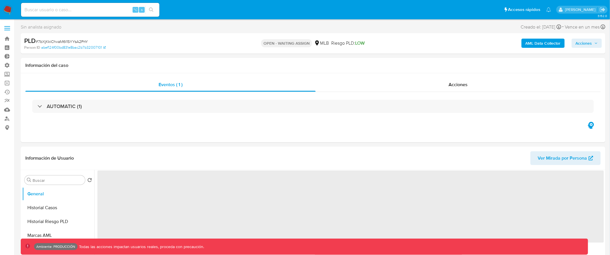
click at [548, 45] on b "AML Data Collector" at bounding box center [542, 43] width 35 height 9
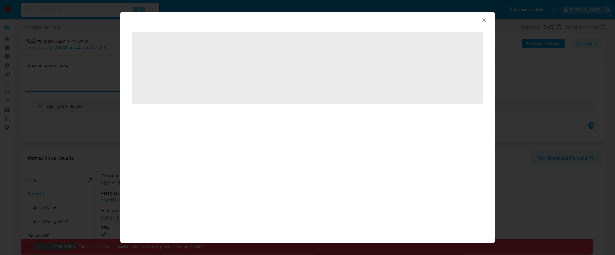
select select "10"
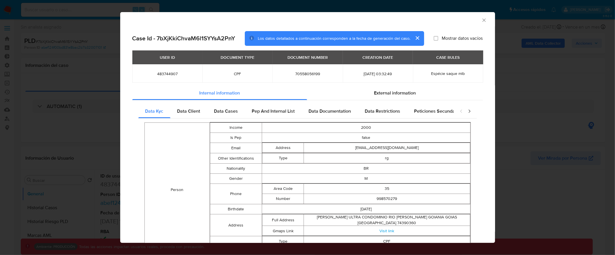
click at [466, 110] on icon "closure-recommendation-modal" at bounding box center [469, 111] width 6 height 6
click at [460, 111] on icon "closure-recommendation-modal" at bounding box center [461, 111] width 2 height 3
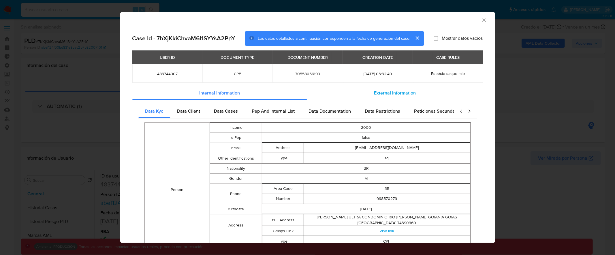
click at [404, 93] on span "External information" at bounding box center [395, 93] width 42 height 7
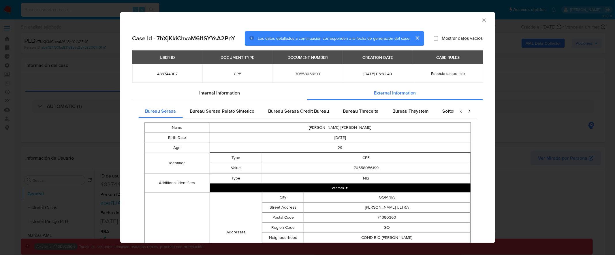
click at [468, 111] on icon "closure-recommendation-modal" at bounding box center [469, 111] width 2 height 3
click at [271, 108] on span "Google" at bounding box center [273, 111] width 15 height 7
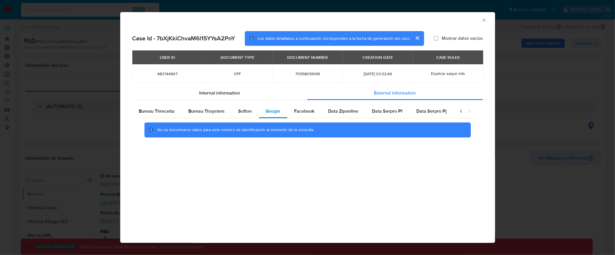
scroll to position [0, 200]
click at [461, 111] on icon "closure-recommendation-modal" at bounding box center [461, 111] width 6 height 6
click at [468, 111] on icon "closure-recommendation-modal" at bounding box center [469, 111] width 6 height 6
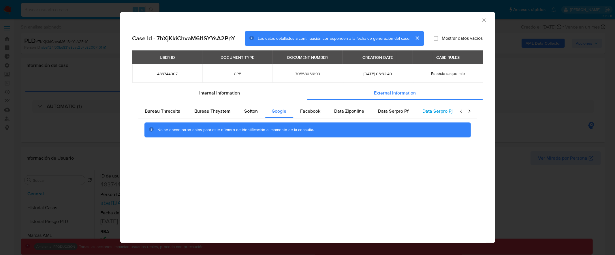
scroll to position [0, 200]
click at [225, 90] on span "Internal information" at bounding box center [219, 93] width 41 height 7
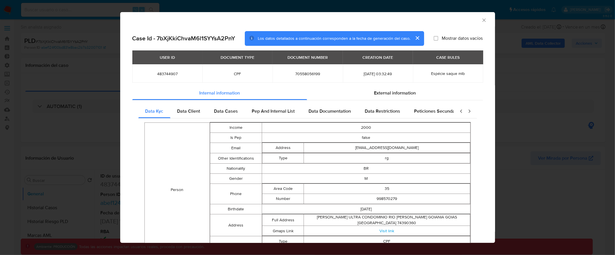
scroll to position [1, 0]
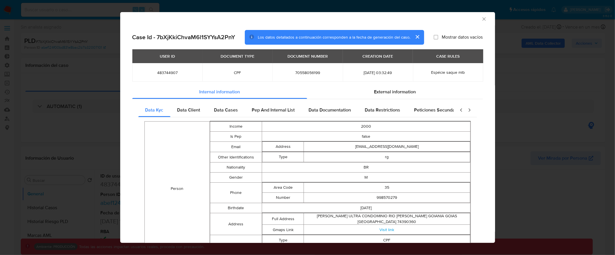
click at [466, 109] on icon "closure-recommendation-modal" at bounding box center [469, 110] width 6 height 6
click at [458, 109] on icon "closure-recommendation-modal" at bounding box center [461, 110] width 6 height 6
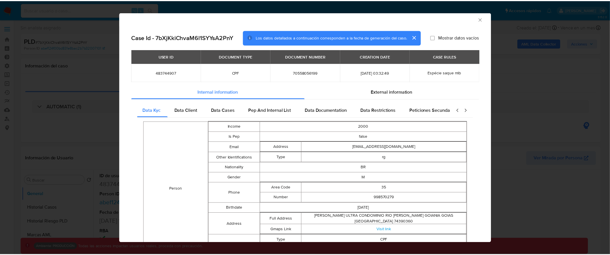
scroll to position [0, 0]
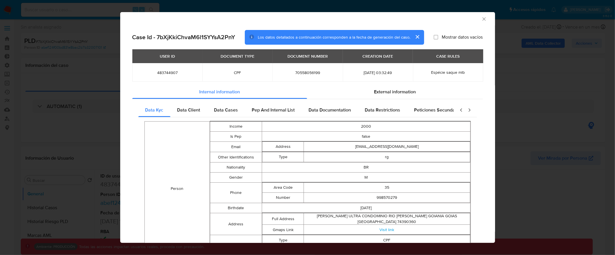
click at [481, 18] on icon "Cerrar ventana" at bounding box center [484, 19] width 6 height 6
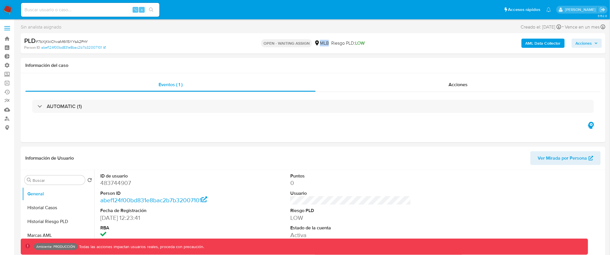
drag, startPoint x: 320, startPoint y: 42, endPoint x: 328, endPoint y: 42, distance: 7.5
click at [328, 42] on div "MLB" at bounding box center [321, 43] width 15 height 6
click at [390, 46] on div "OPEN - WAITING ASSIGN MLB Riesgo PLD: LOW" at bounding box center [313, 44] width 191 height 14
drag, startPoint x: 330, startPoint y: 44, endPoint x: 381, endPoint y: 44, distance: 51.3
click at [381, 44] on div "OPEN - WAITING ASSIGN MLB Riesgo PLD: LOW" at bounding box center [313, 44] width 191 height 14
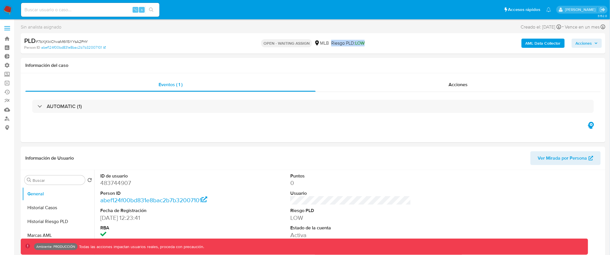
click at [551, 43] on b "AML Data Collector" at bounding box center [542, 43] width 35 height 9
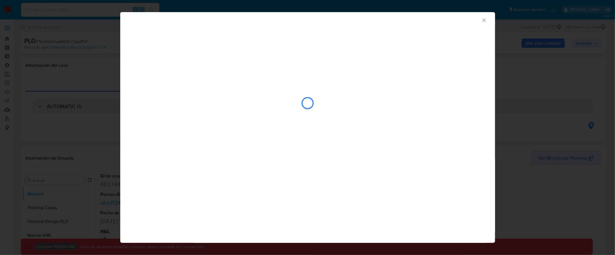
click at [484, 18] on icon "Cerrar ventana" at bounding box center [484, 20] width 6 height 6
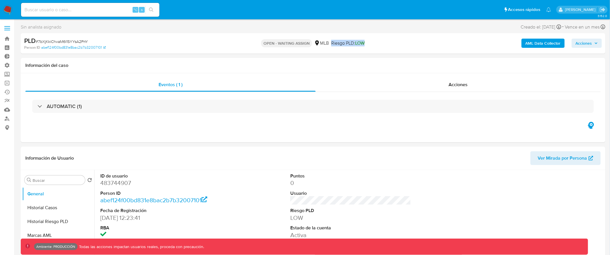
click at [593, 44] on span "Acciones" at bounding box center [587, 43] width 22 height 8
click at [416, 43] on div "AML Data Collector Acciones Enviar comentario ⌥ c Enviar" at bounding box center [506, 44] width 191 height 14
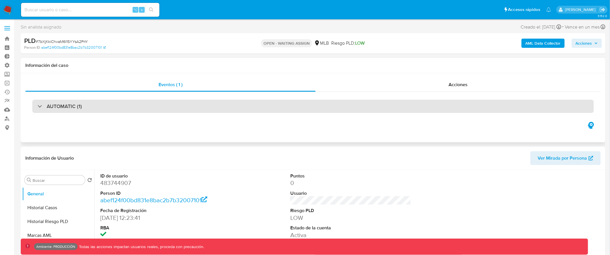
click at [273, 110] on div "AUTOMATIC (1)" at bounding box center [312, 106] width 561 height 13
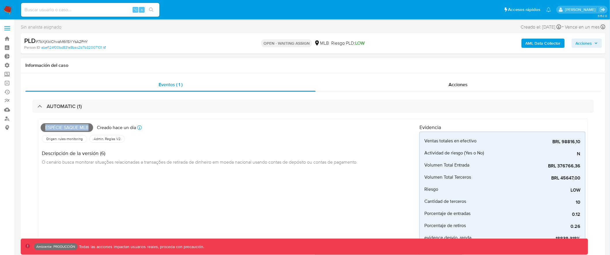
drag, startPoint x: 45, startPoint y: 129, endPoint x: 91, endPoint y: 129, distance: 46.4
click at [91, 129] on span "Espécie saque mlb" at bounding box center [67, 127] width 52 height 9
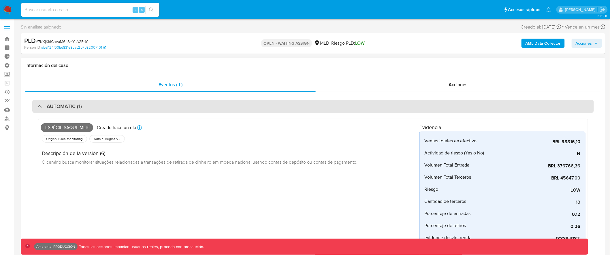
click at [101, 109] on div "AUTOMATIC (1)" at bounding box center [312, 106] width 561 height 13
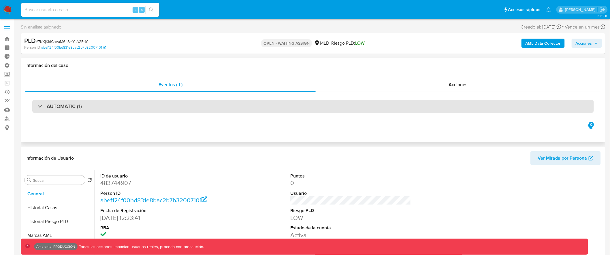
click at [103, 109] on div "AUTOMATIC (1)" at bounding box center [312, 106] width 561 height 13
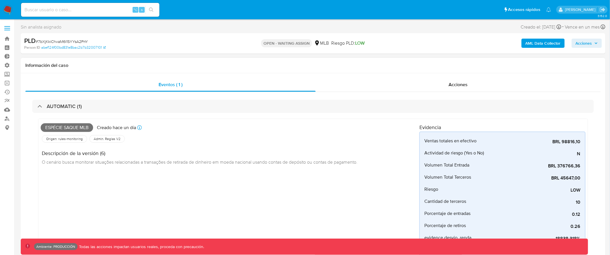
click at [281, 65] on h1 "Información del caso" at bounding box center [312, 66] width 575 height 6
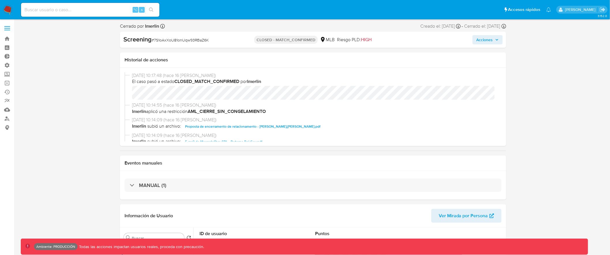
select select "10"
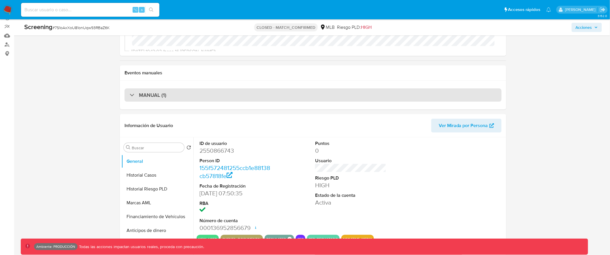
scroll to position [75, 0]
click at [259, 94] on div "MANUAL (1)" at bounding box center [313, 94] width 377 height 13
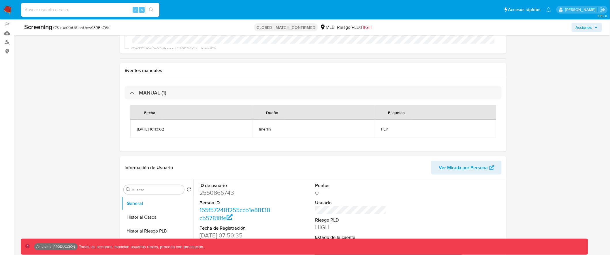
scroll to position [79, 0]
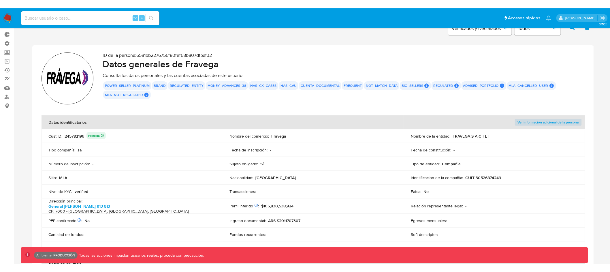
scroll to position [41, 0]
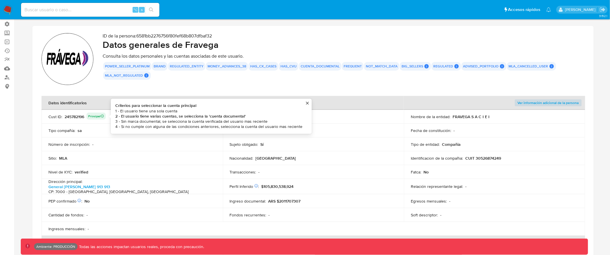
drag, startPoint x: 177, startPoint y: 116, endPoint x: 246, endPoint y: 116, distance: 68.9
click at [246, 116] on li "2 - El usuario tiene varias cuentas, se selecciona la 'cuenta documental'" at bounding box center [208, 116] width 187 height 5
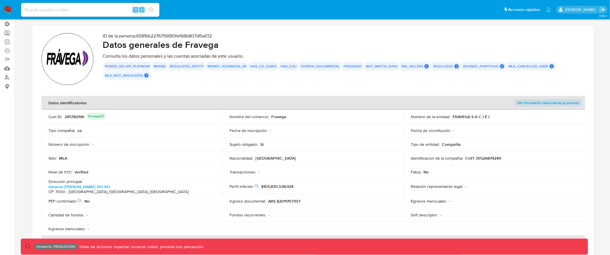
click at [65, 117] on div "245782196 Principal" at bounding box center [85, 117] width 41 height 8
click at [66, 116] on div "245782196 Principal" at bounding box center [85, 117] width 41 height 8
click at [73, 116] on div "245782196 Principal" at bounding box center [85, 117] width 41 height 8
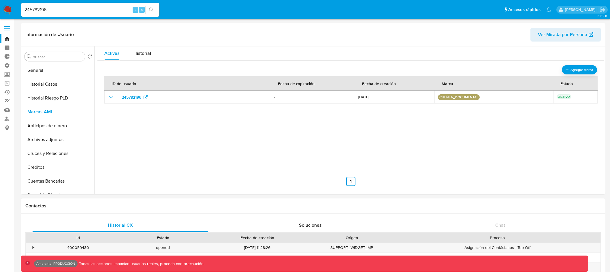
select select "10"
